Goal: Information Seeking & Learning: Find specific fact

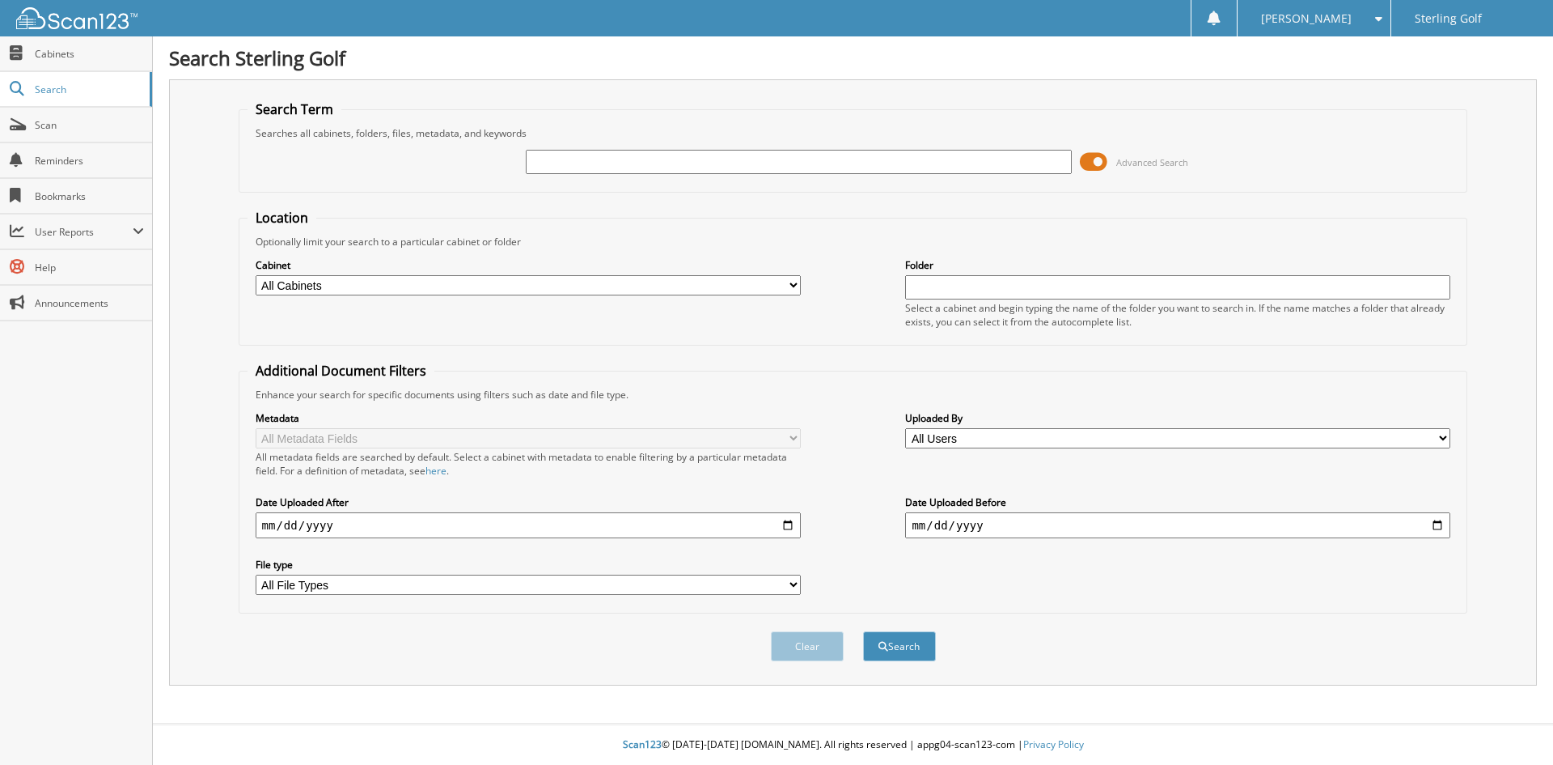
paste input "FreshBooks [DATE]"
type input "FreshBooks [DATE]"
click at [863, 631] on button "Search" at bounding box center [899, 646] width 73 height 30
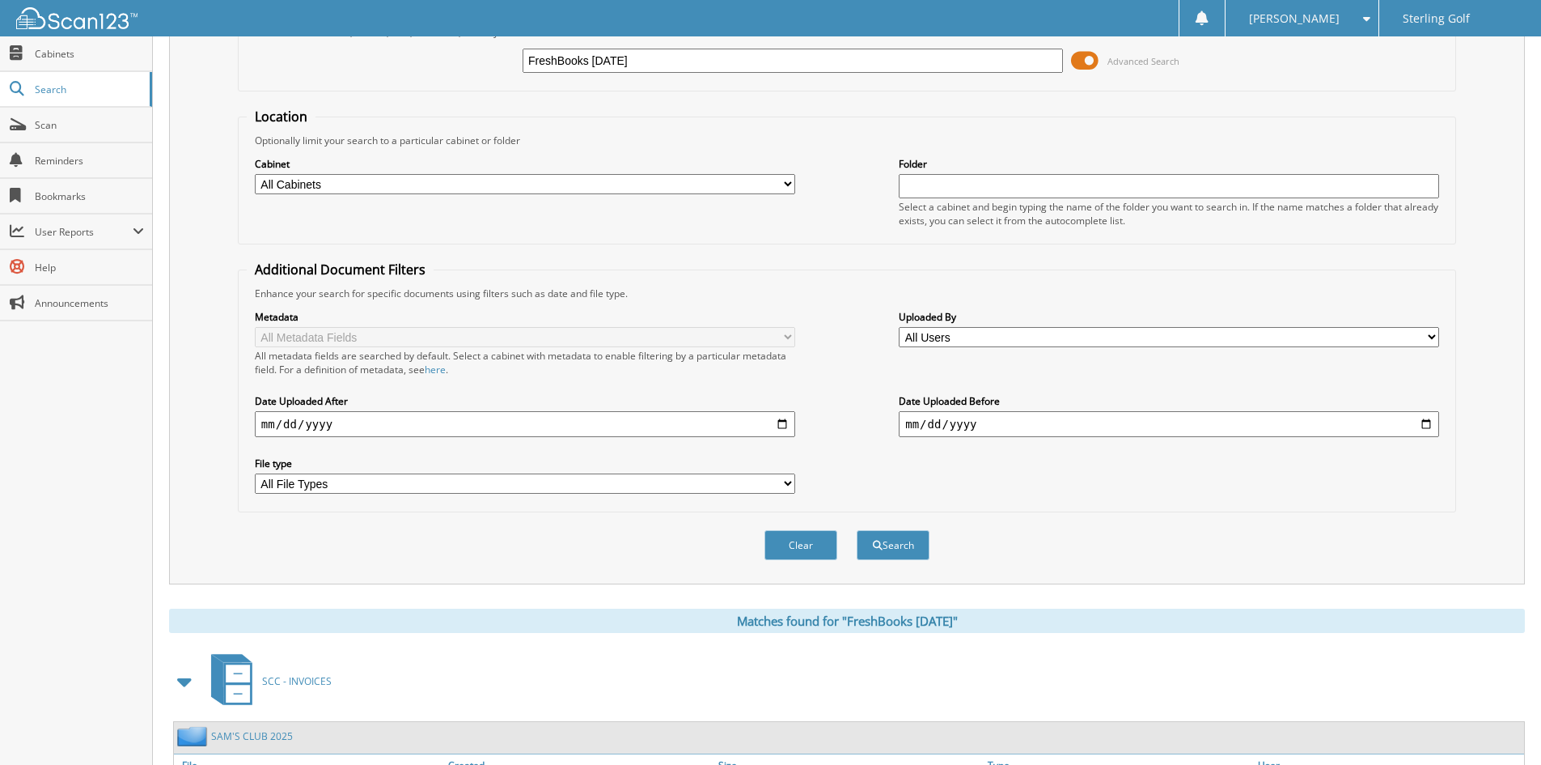
scroll to position [203, 0]
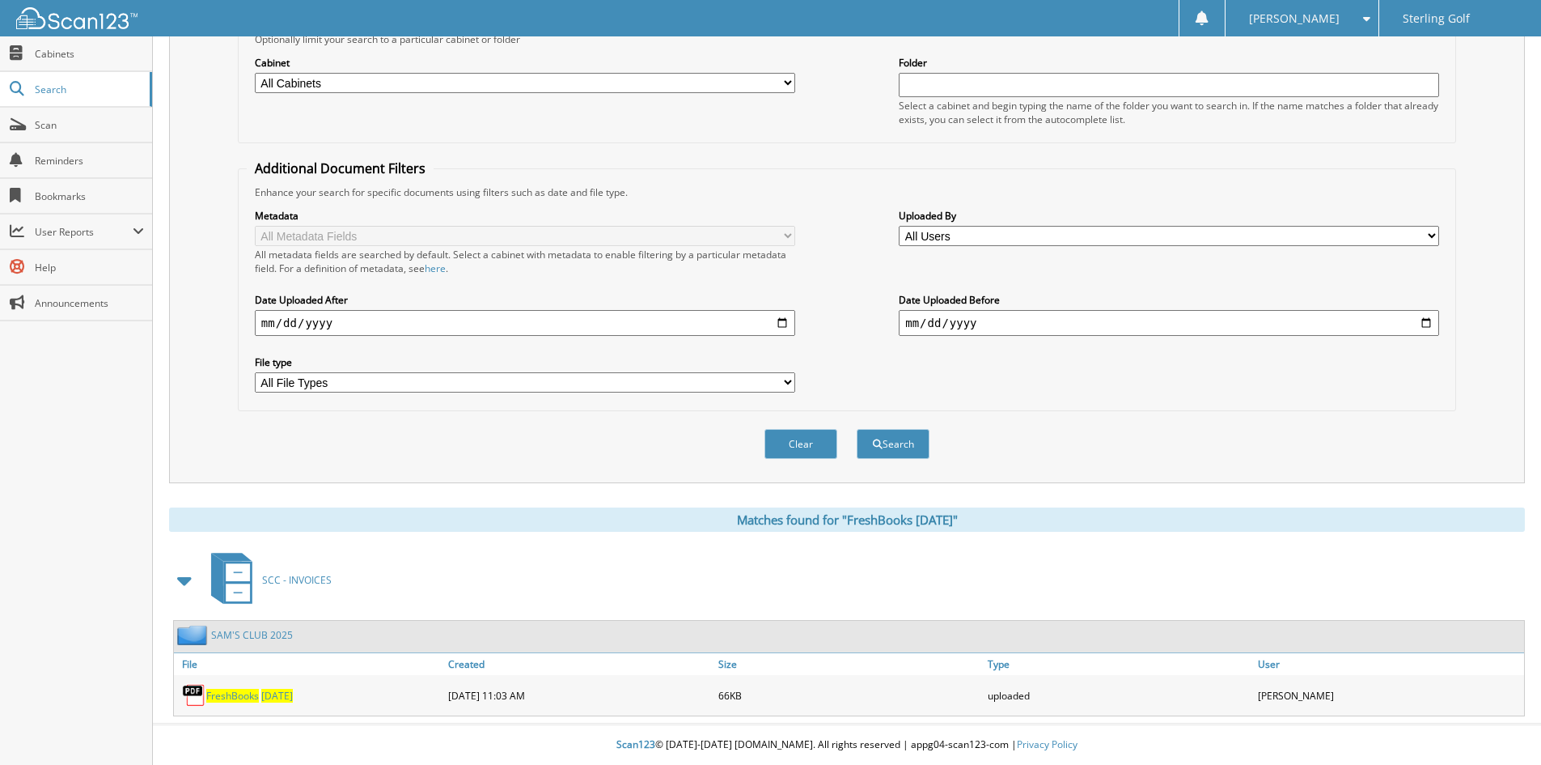
click at [274, 638] on link "SAM'S CLUB 2025" at bounding box center [252, 635] width 82 height 14
